Goal: Transaction & Acquisition: Obtain resource

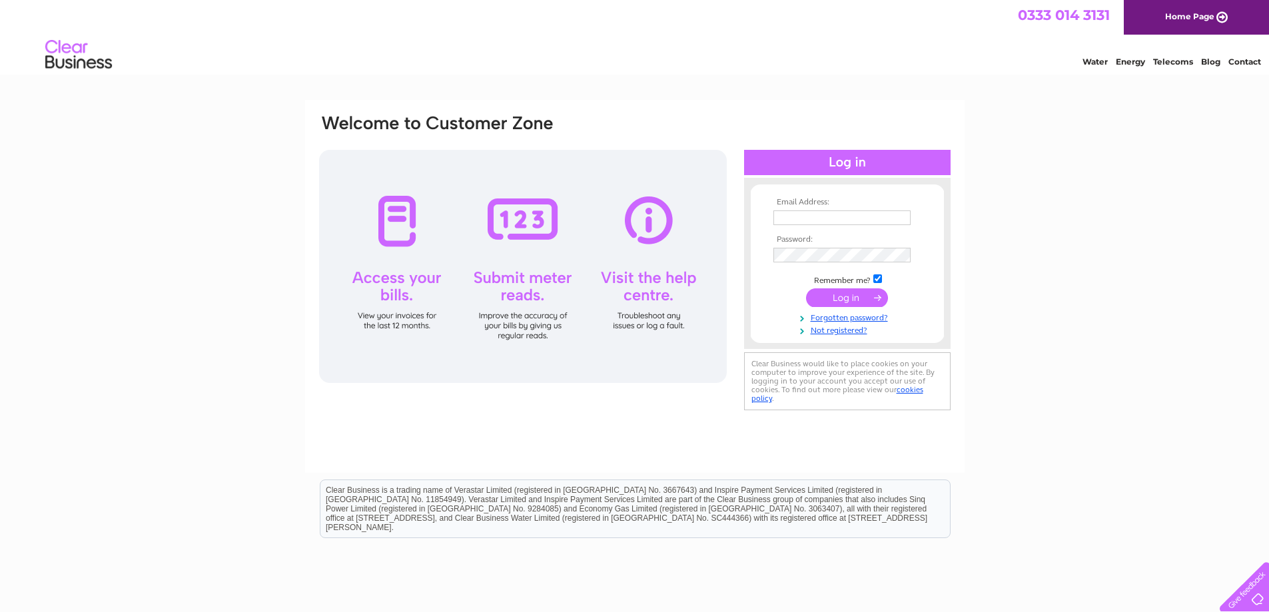
click at [839, 216] on input "text" at bounding box center [841, 217] width 137 height 15
type input "[EMAIL_ADDRESS][DOMAIN_NAME]"
click at [806, 290] on input "submit" at bounding box center [847, 299] width 82 height 19
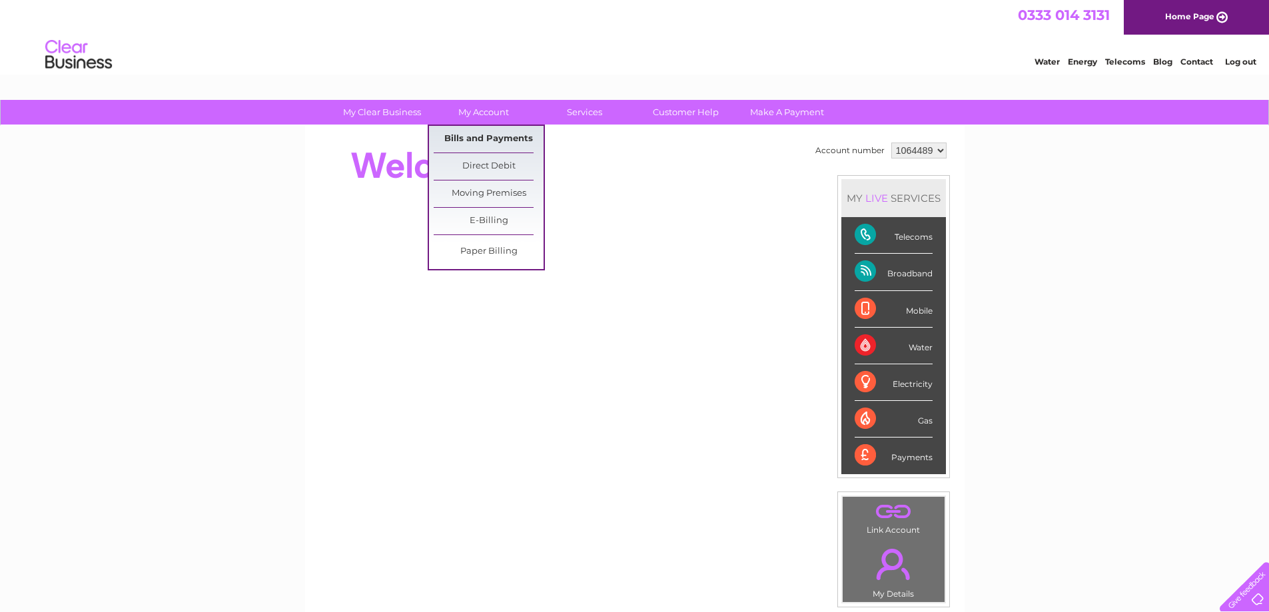
click at [477, 139] on link "Bills and Payments" at bounding box center [489, 139] width 110 height 27
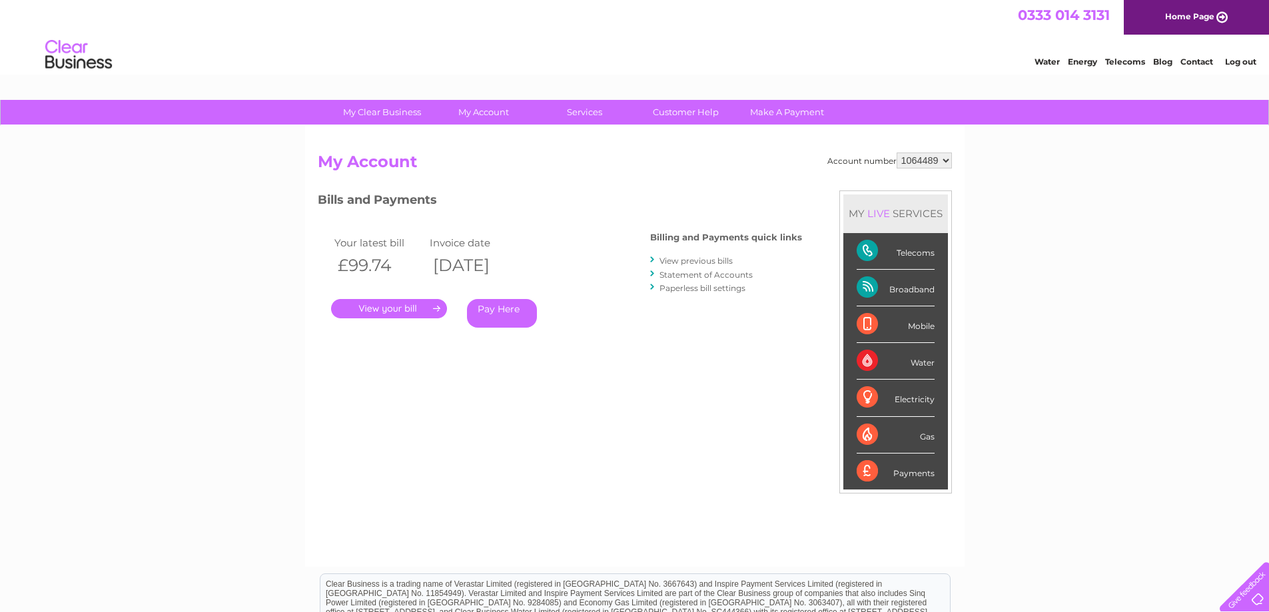
click at [401, 309] on link "." at bounding box center [389, 308] width 116 height 19
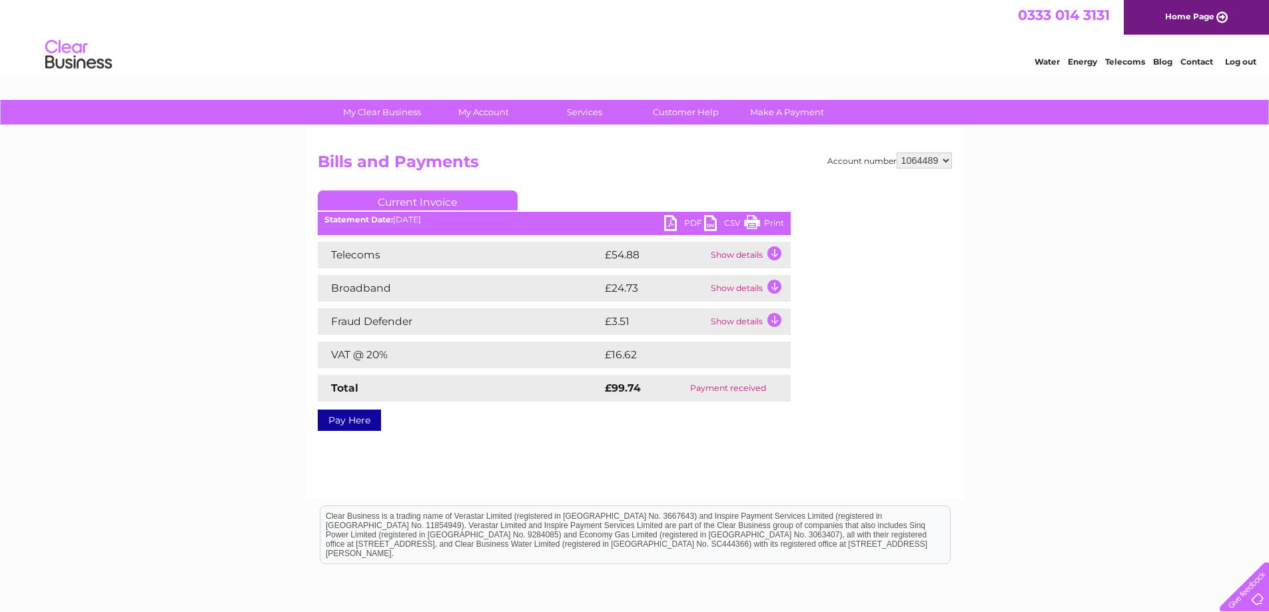
click at [670, 224] on link "PDF" at bounding box center [684, 224] width 40 height 19
click at [1237, 62] on link "Log out" at bounding box center [1240, 62] width 31 height 10
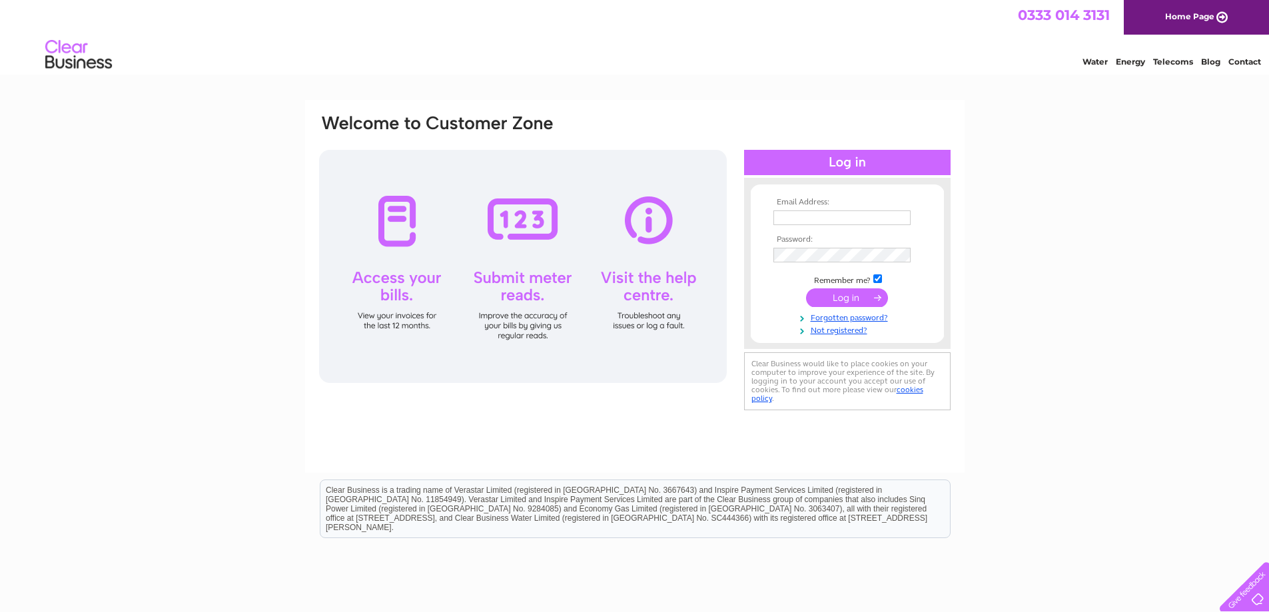
click at [846, 219] on input "text" at bounding box center [841, 217] width 137 height 15
type input "[EMAIL_ADDRESS][DOMAIN_NAME]"
click at [806, 290] on input "submit" at bounding box center [847, 299] width 82 height 19
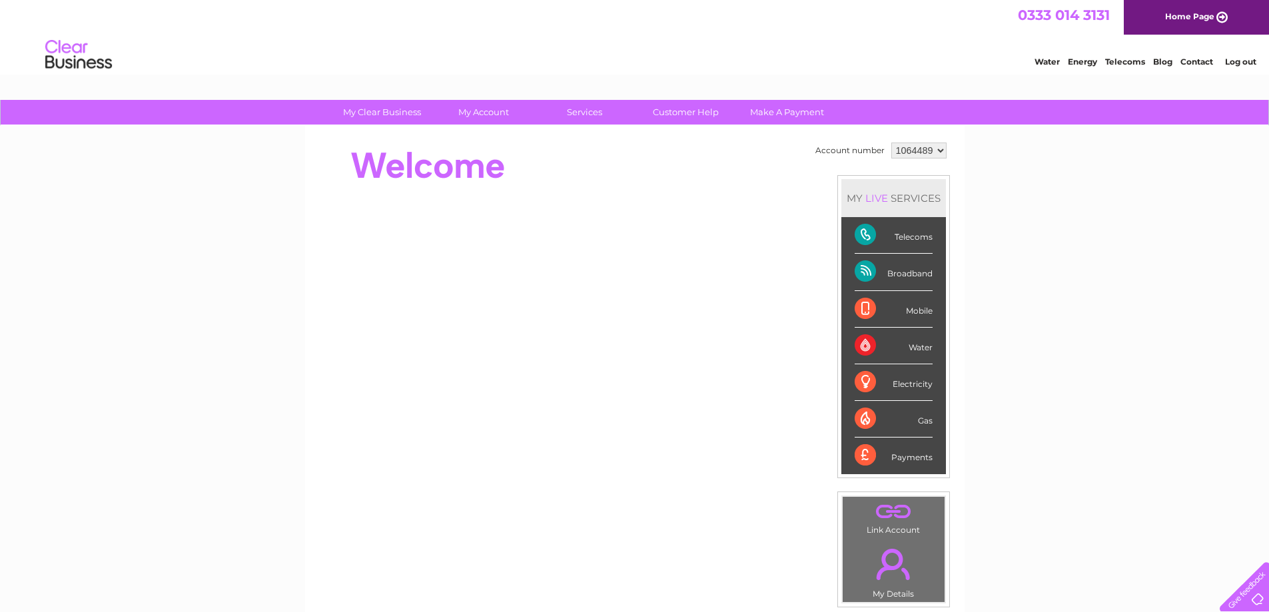
click at [1235, 63] on link "Log out" at bounding box center [1240, 62] width 31 height 10
